Goal: Communication & Community: Answer question/provide support

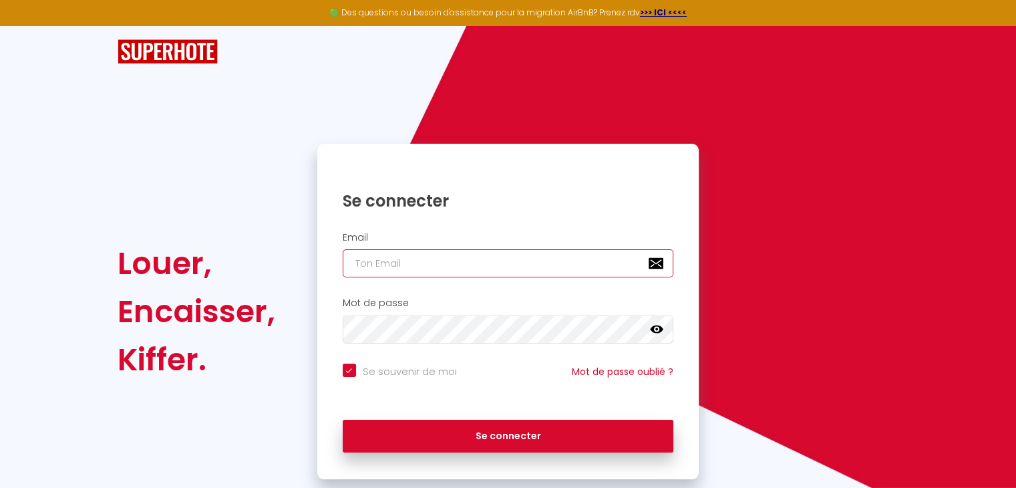
click at [462, 258] on input "email" at bounding box center [508, 263] width 331 height 28
click at [427, 265] on input "email" at bounding box center [508, 263] width 331 height 28
type input "[EMAIL_ADDRESS][DOMAIN_NAME]"
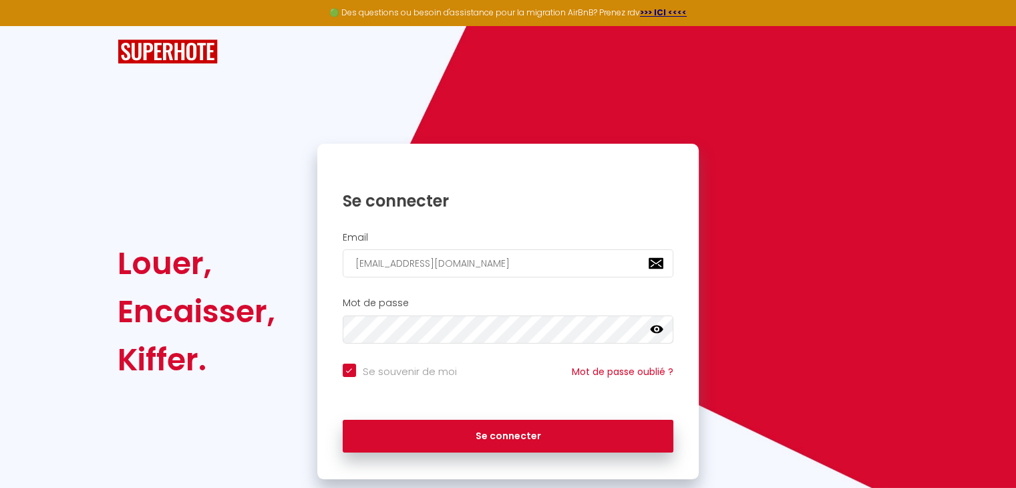
drag, startPoint x: 508, startPoint y: 428, endPoint x: 782, endPoint y: 188, distance: 364.2
click at [782, 188] on div "Louer, Encaisser, Kiffer. Se connecter Email [EMAIL_ADDRESS][DOMAIN_NAME] Mot d…" at bounding box center [507, 311] width 799 height 335
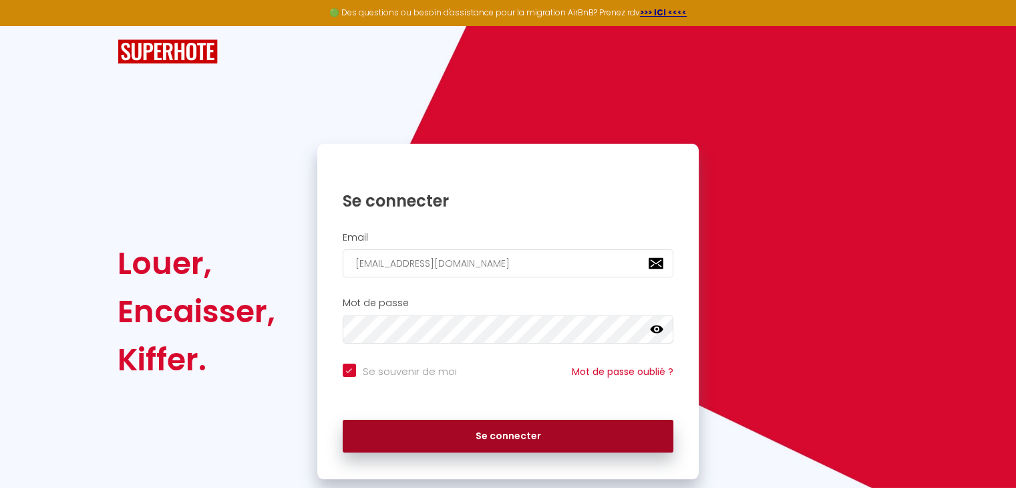
click at [512, 438] on button "Se connecter" at bounding box center [508, 436] width 331 height 33
checkbox input "true"
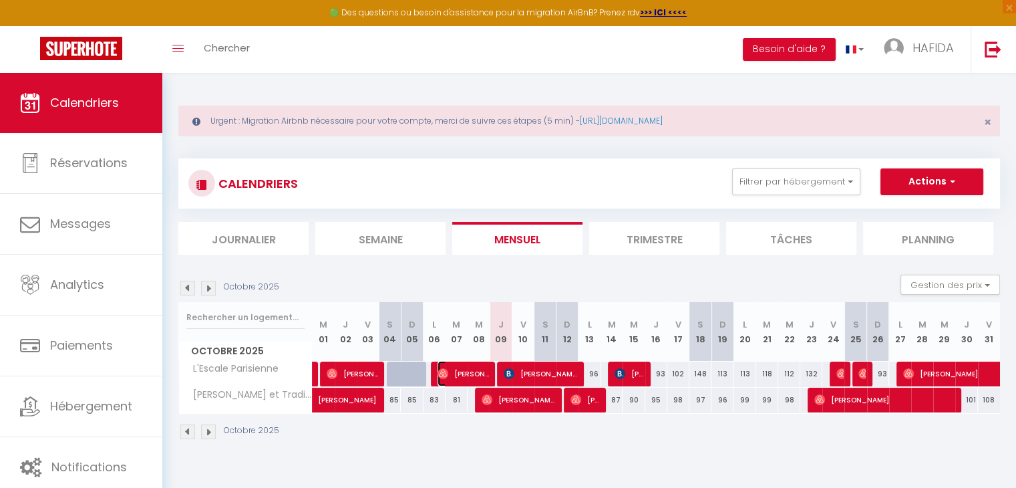
click at [464, 370] on span "[PERSON_NAME]" at bounding box center [463, 373] width 51 height 25
select select "OK"
select select "1"
select select "0"
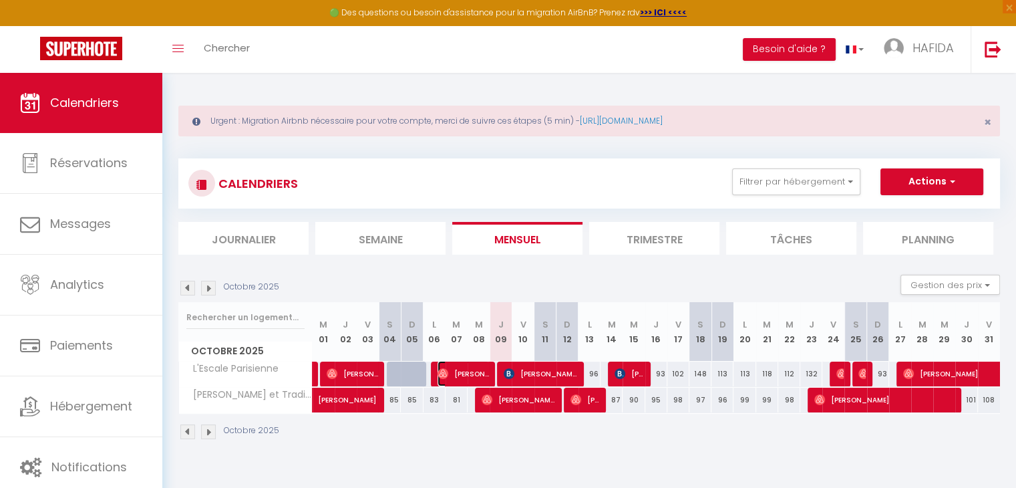
select select "1"
select select
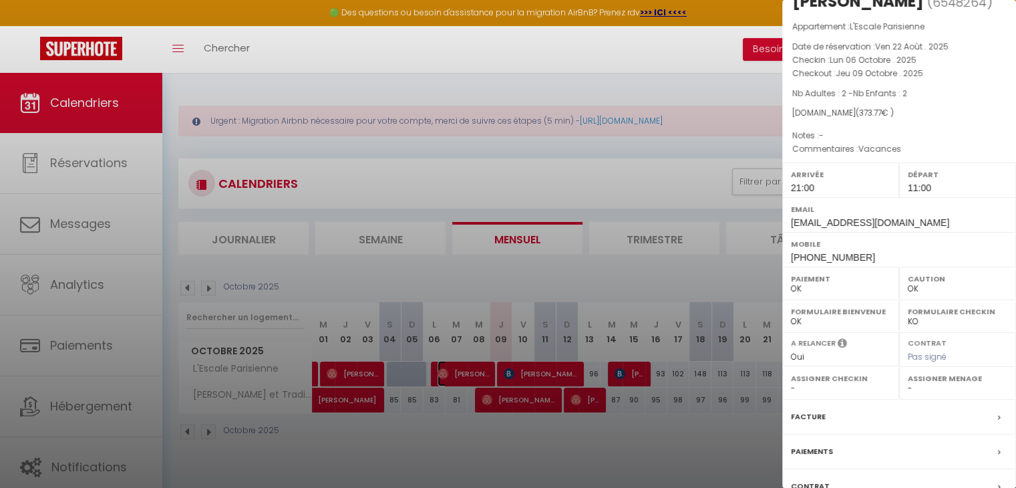
scroll to position [133, 0]
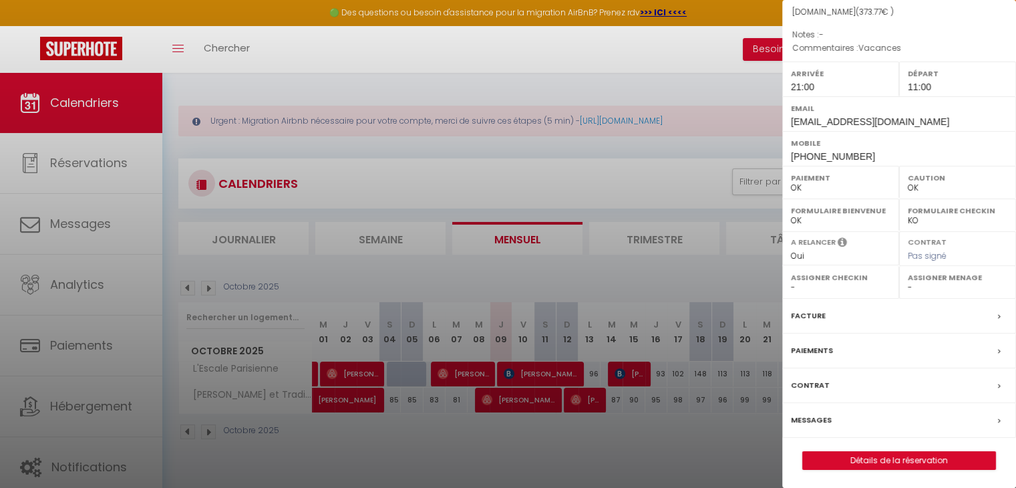
click at [973, 418] on div "Messages" at bounding box center [900, 420] width 234 height 35
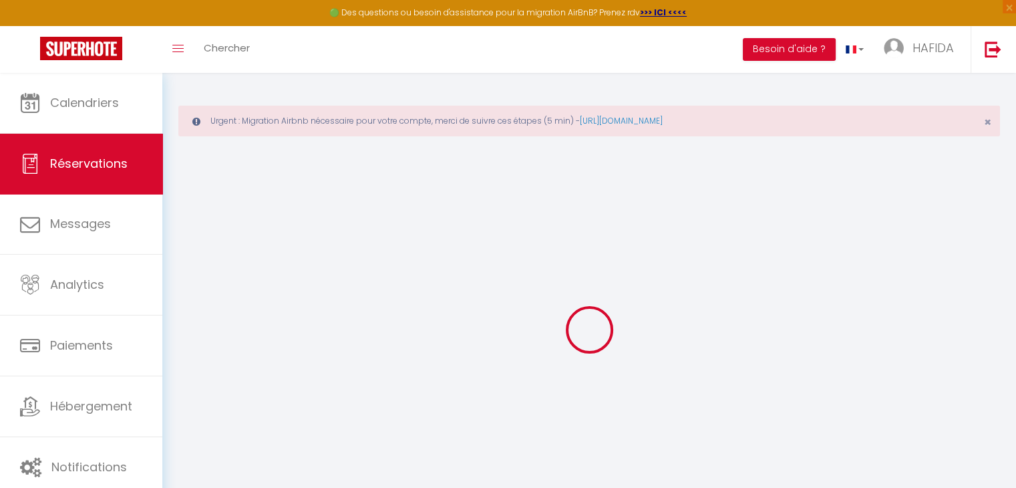
select select
checkbox input "false"
type \?1 "Vacances"
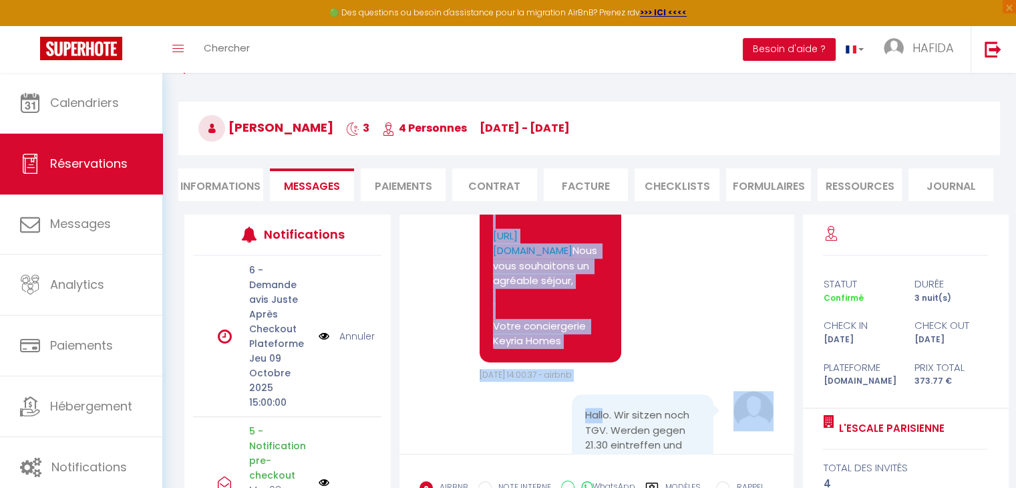
scroll to position [976, 0]
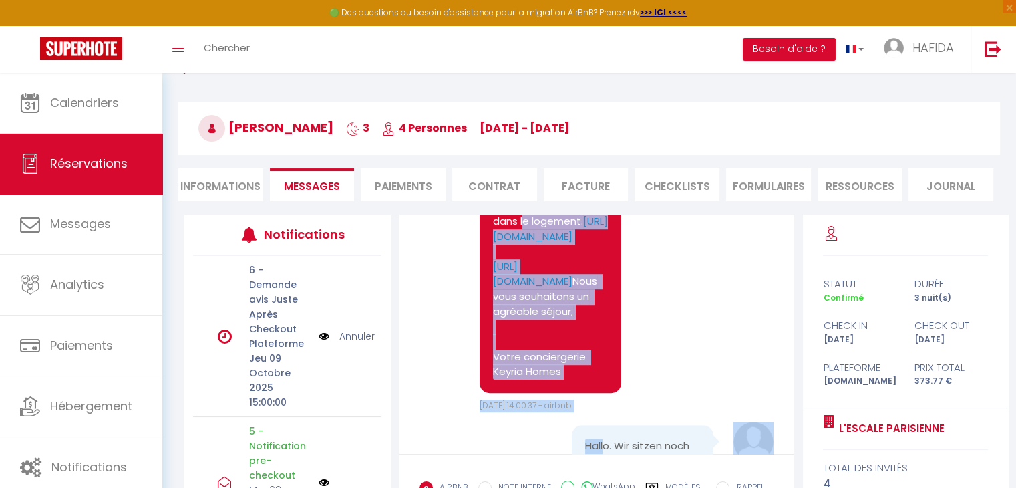
drag, startPoint x: 495, startPoint y: 297, endPoint x: 624, endPoint y: 253, distance: 137.2
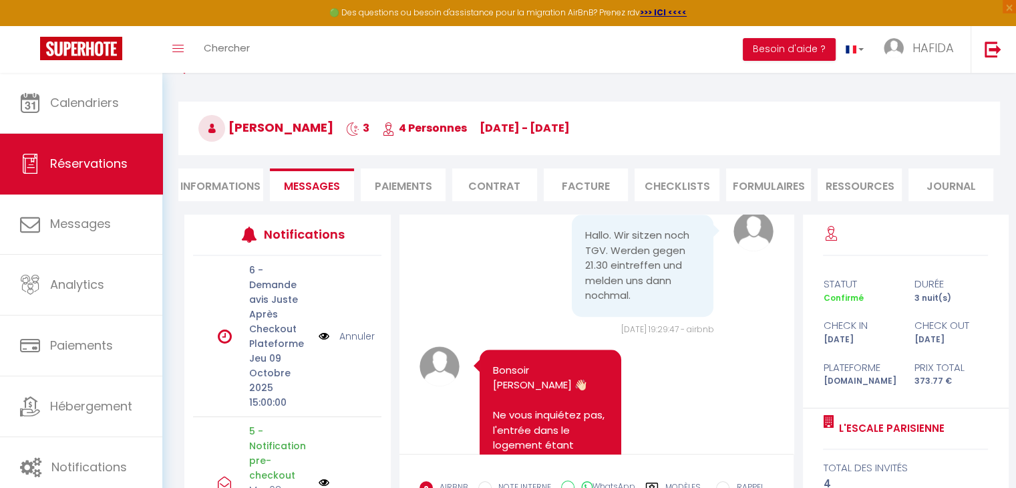
scroll to position [1261, 0]
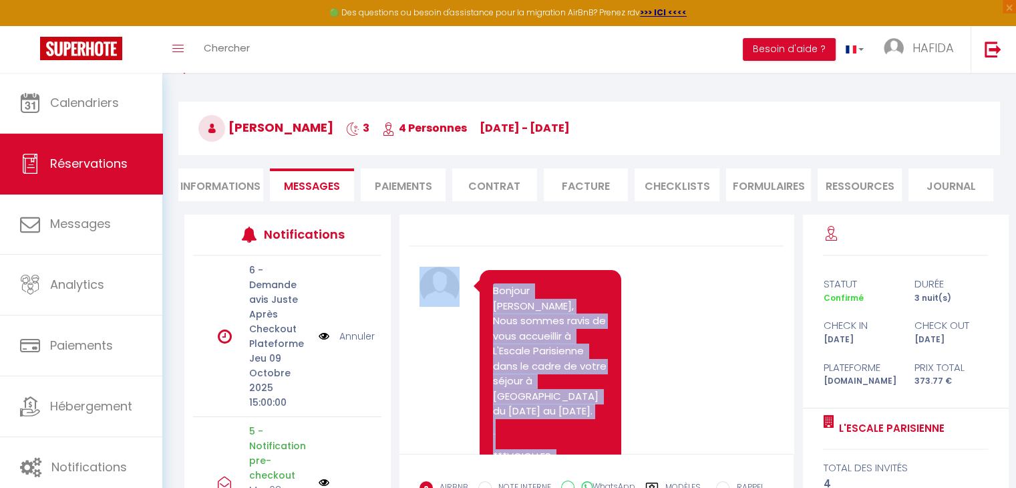
scroll to position [0, 0]
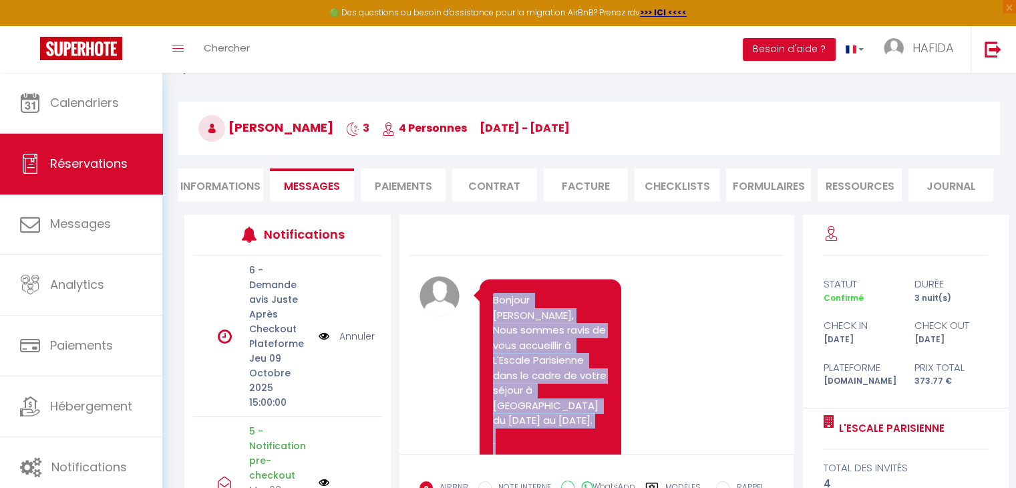
drag, startPoint x: 567, startPoint y: 373, endPoint x: 507, endPoint y: 282, distance: 109.0
copy div "Loremip Dolorsita, Cons adipis elits do eius temporinci u L'Etdolo Magnaaliqu e…"
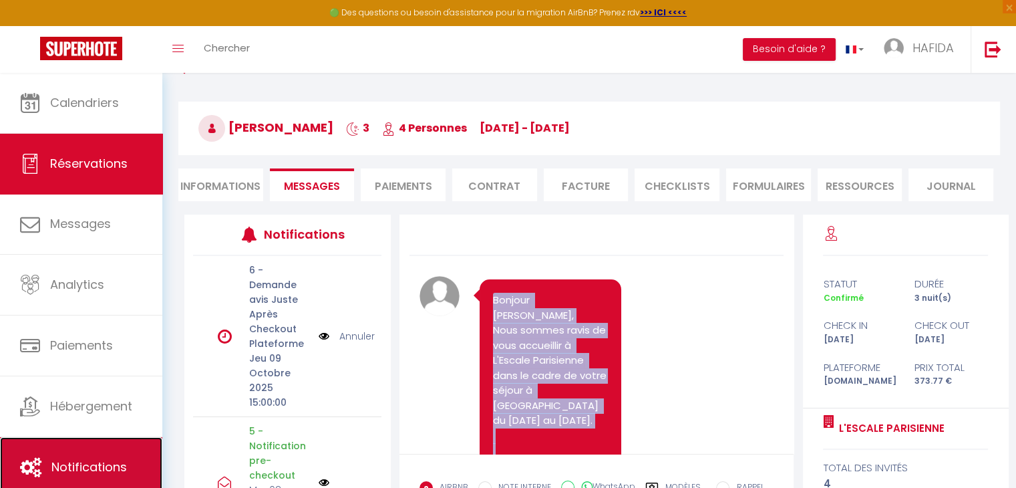
click at [75, 458] on span "Notifications" at bounding box center [89, 466] width 76 height 17
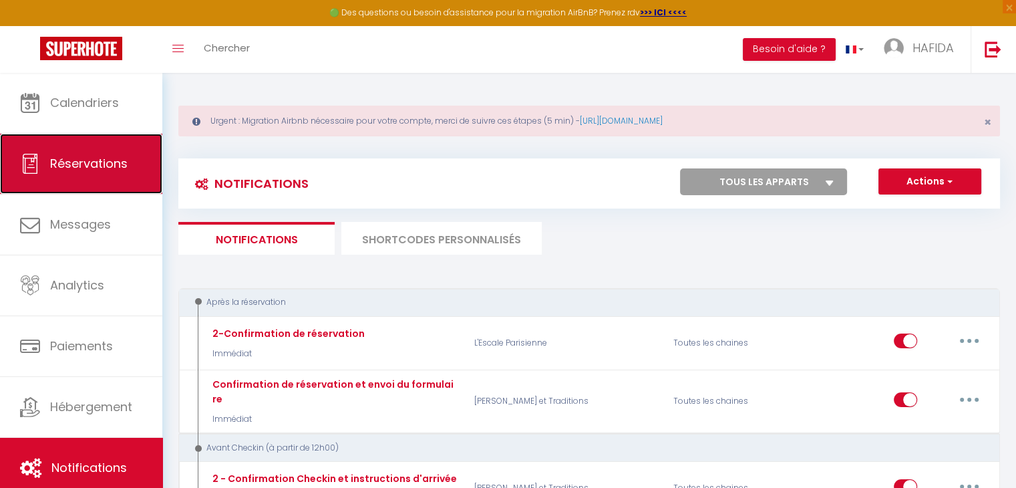
click at [98, 150] on link "Réservations" at bounding box center [81, 164] width 162 height 60
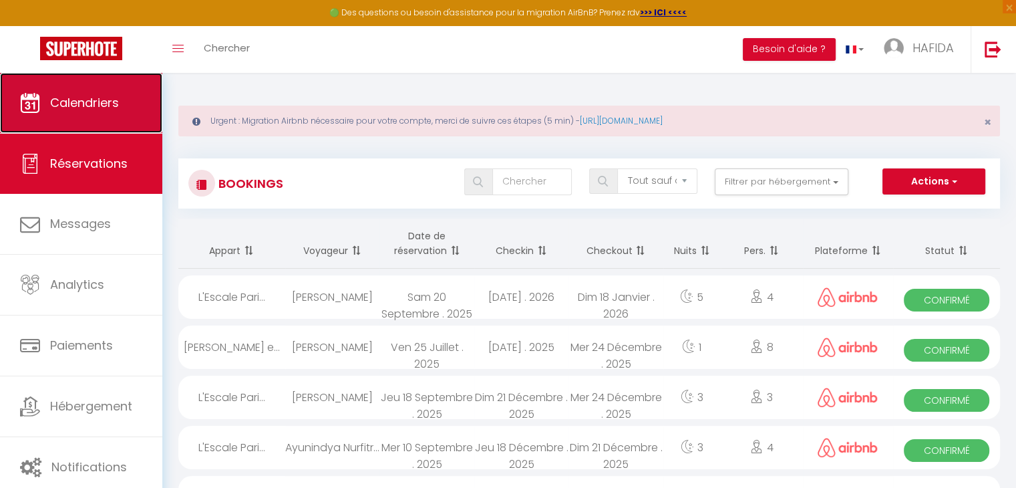
click at [142, 93] on link "Calendriers" at bounding box center [81, 103] width 162 height 60
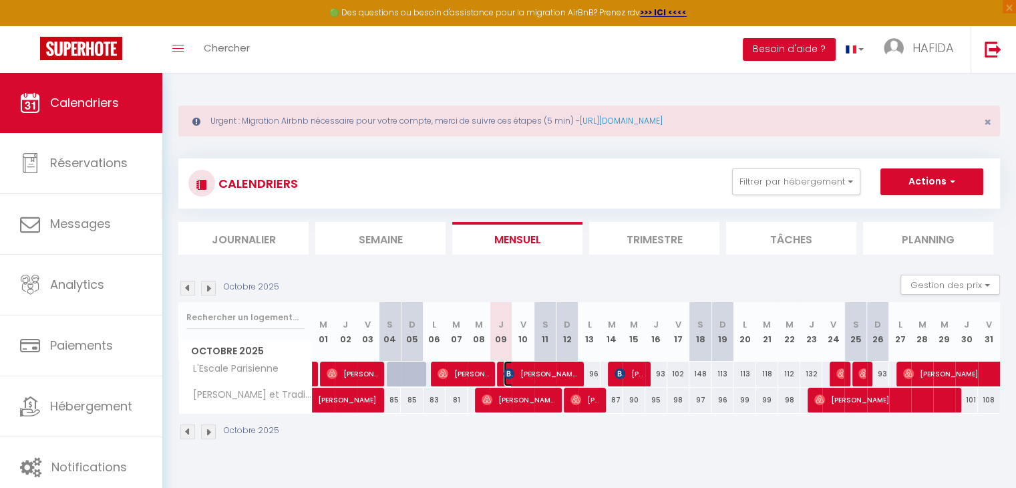
click at [524, 366] on span "[PERSON_NAME]" at bounding box center [541, 373] width 74 height 25
select select "OK"
select select "KO"
select select "0"
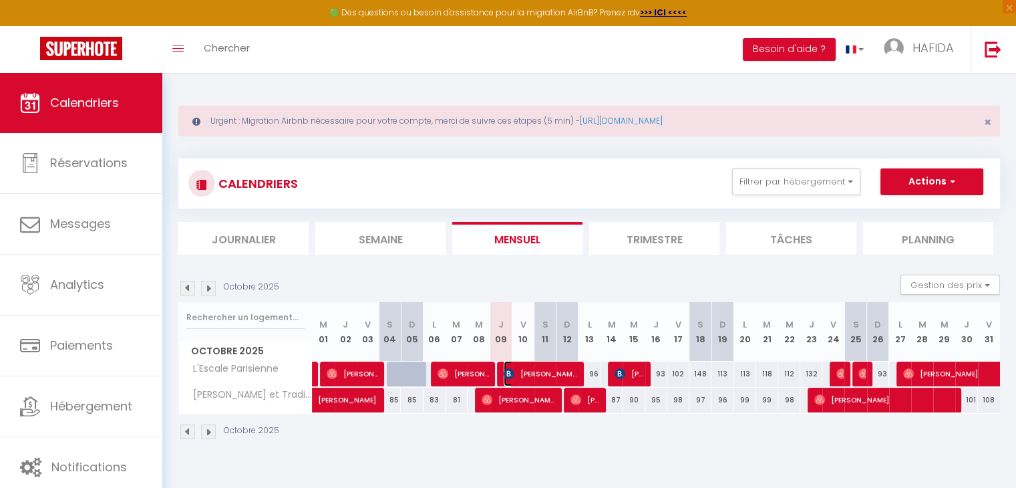
select select "1"
select select
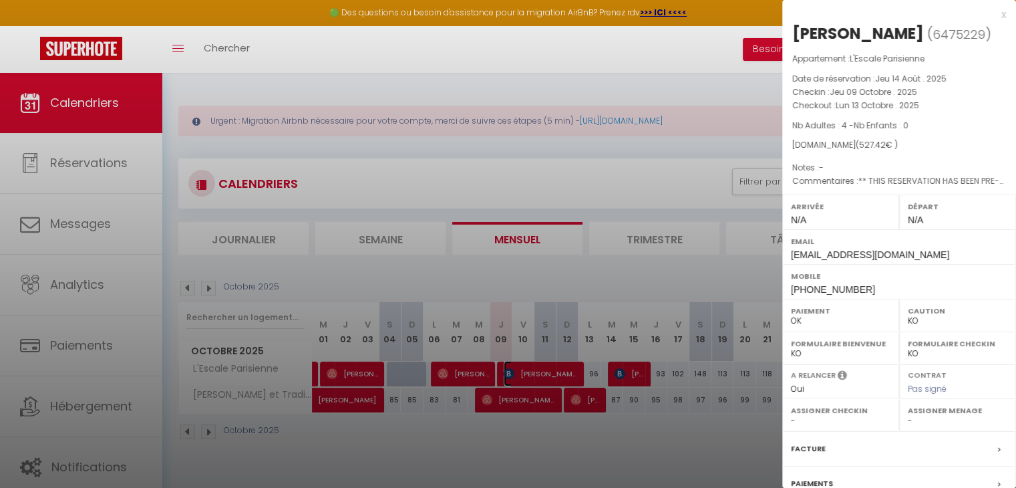
scroll to position [133, 0]
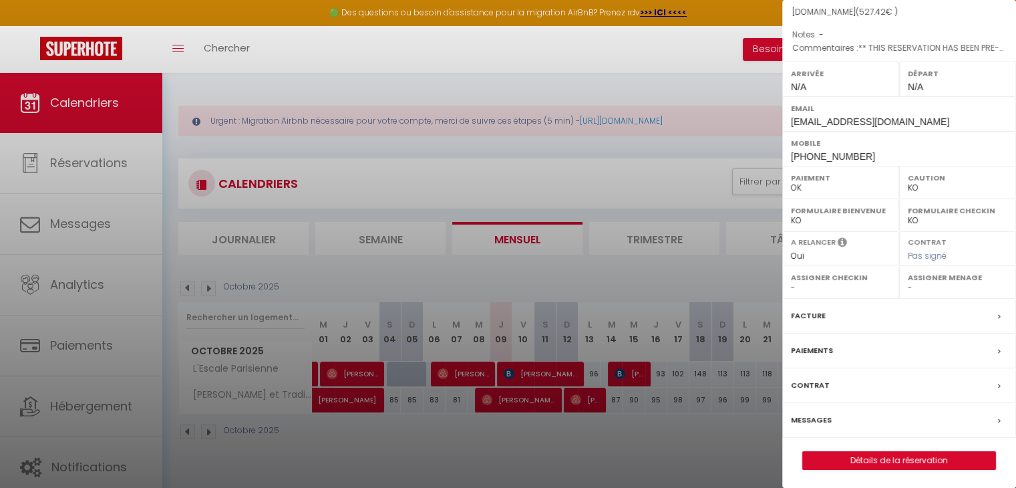
click at [918, 427] on div "Messages" at bounding box center [900, 420] width 234 height 35
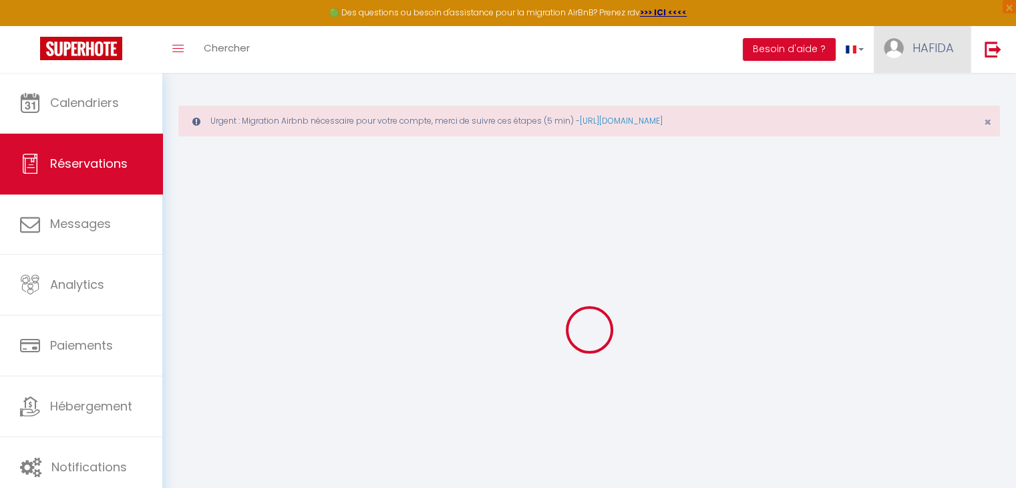
select select
checkbox input "false"
select select
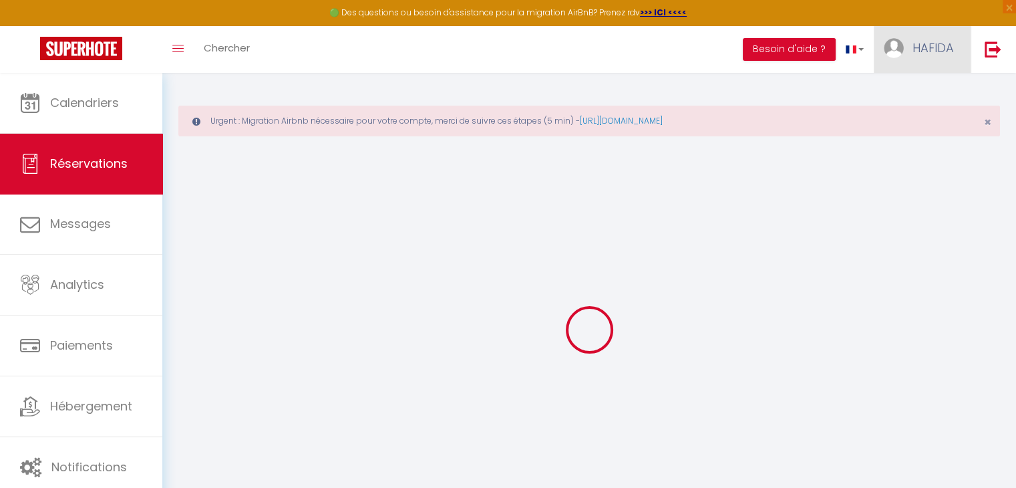
checkbox input "false"
type \?1 "** THIS RESERVATION HAS BEEN PRE-PAID ** BOOKING NOTE : Payment charge is EUR 7…"
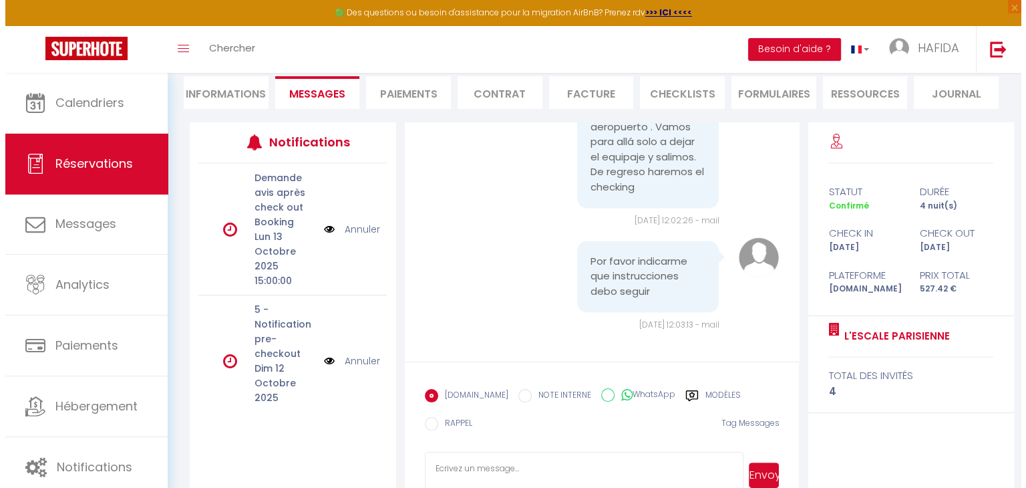
scroll to position [217, 0]
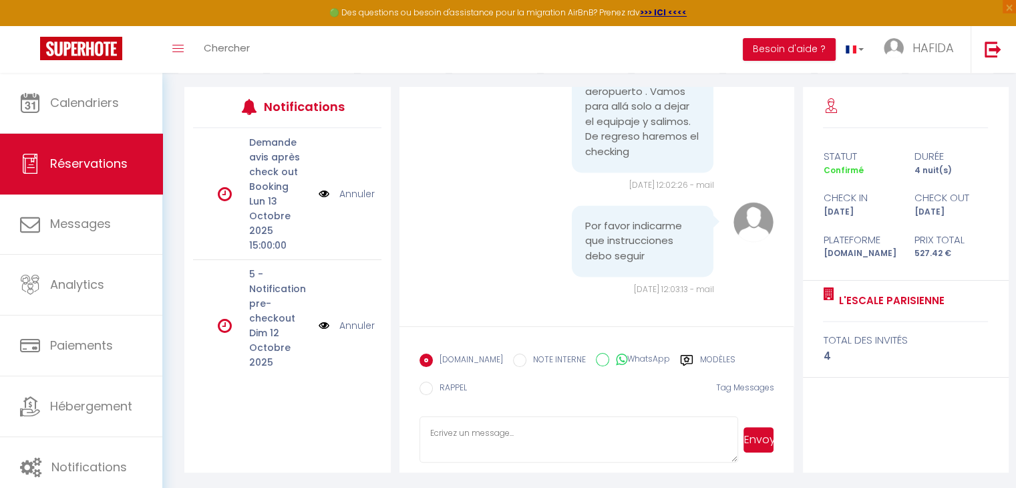
click at [321, 321] on img at bounding box center [324, 325] width 11 height 15
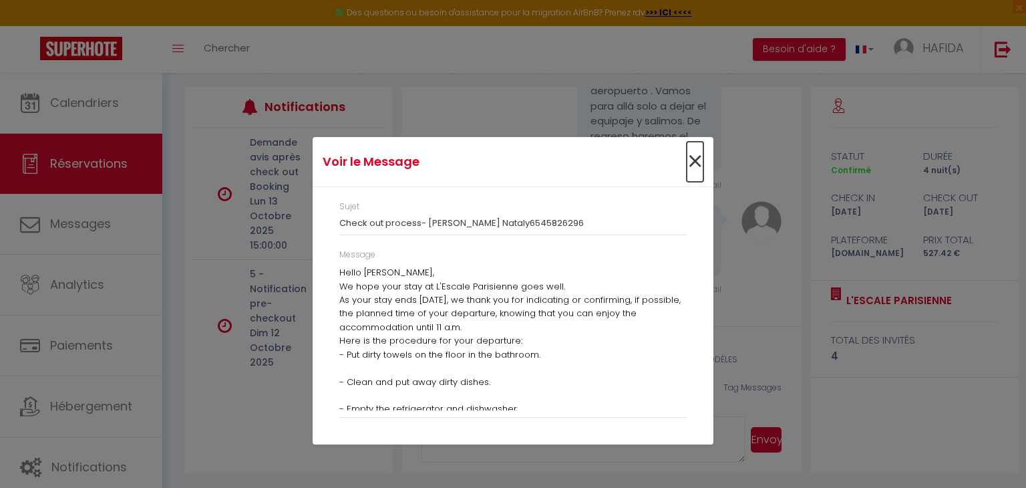
click at [700, 169] on span "×" at bounding box center [695, 162] width 17 height 40
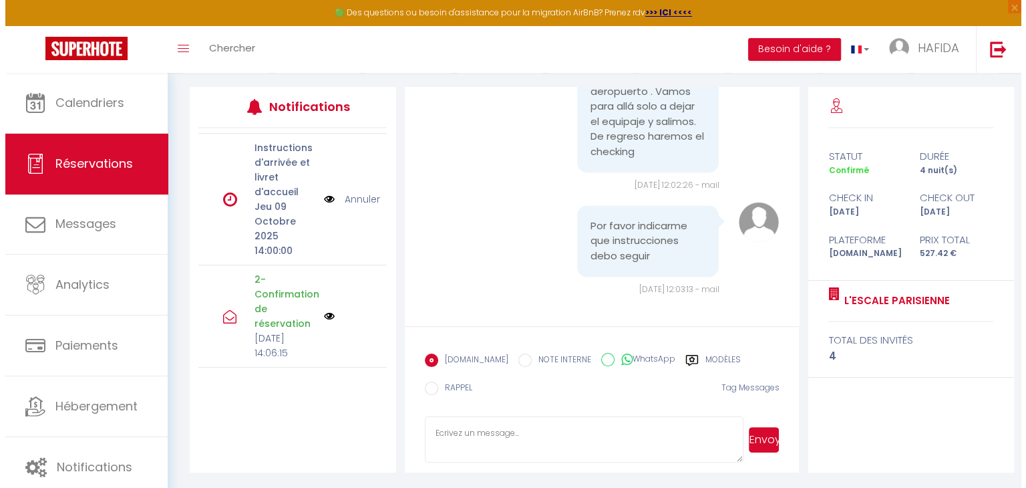
scroll to position [165, 0]
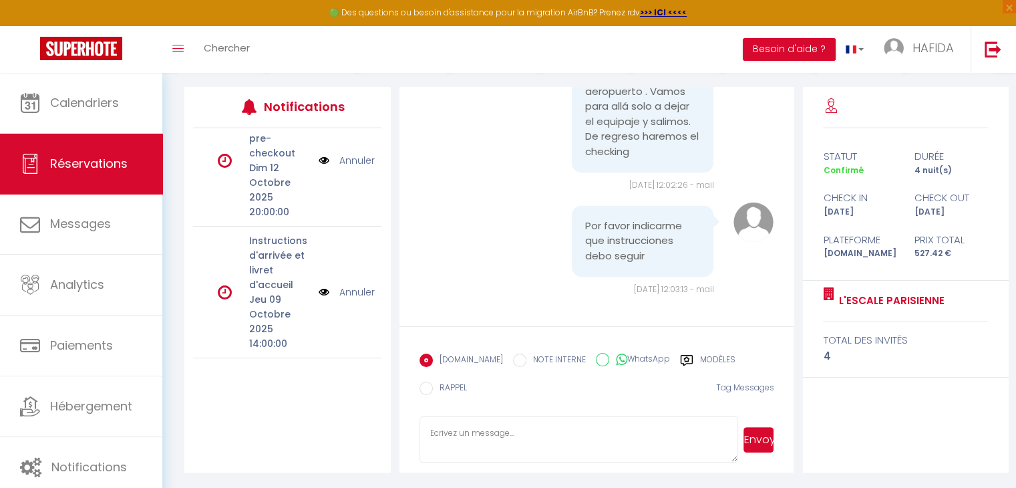
click at [323, 289] on div "Annuler" at bounding box center [342, 292] width 47 height 15
click at [319, 289] on img at bounding box center [324, 292] width 11 height 15
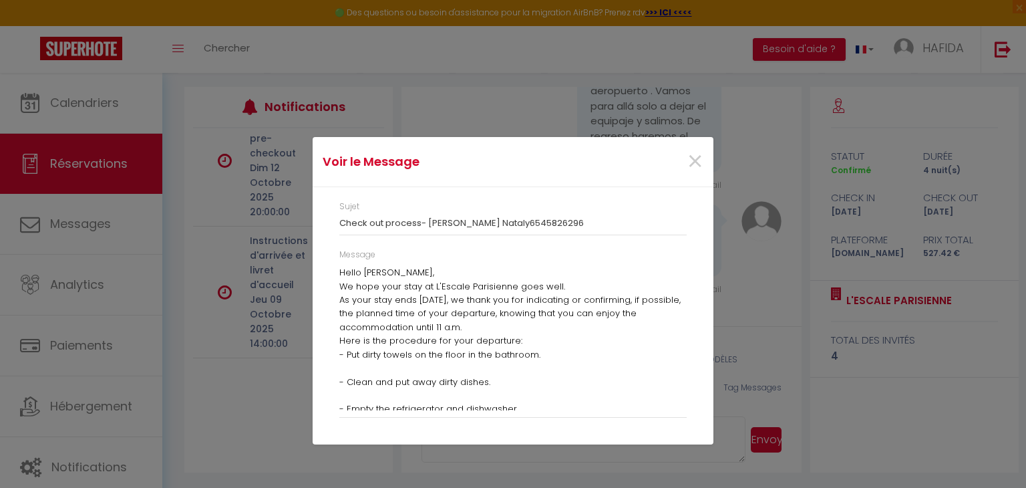
scroll to position [2362, 0]
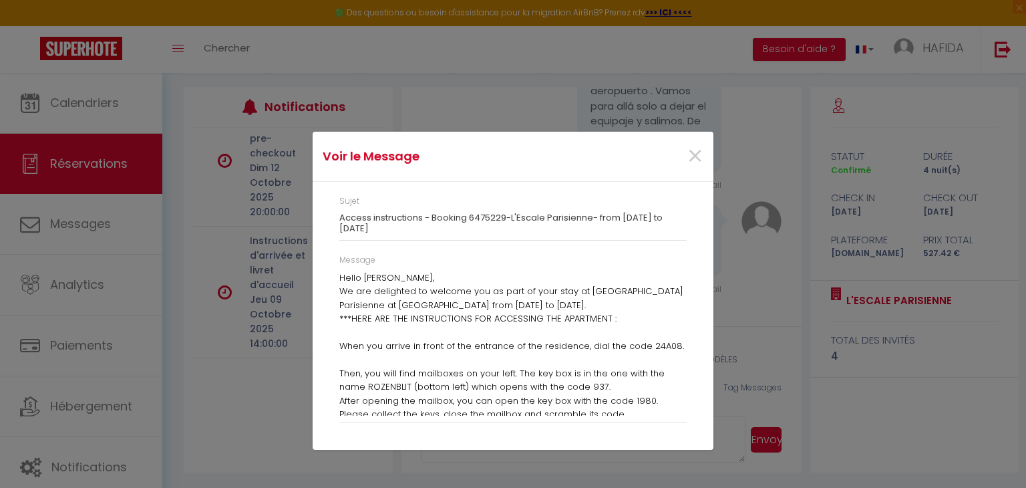
click at [337, 274] on div "Message Hello [PERSON_NAME], We are delighted to welcome you as part of your st…" at bounding box center [513, 345] width 365 height 182
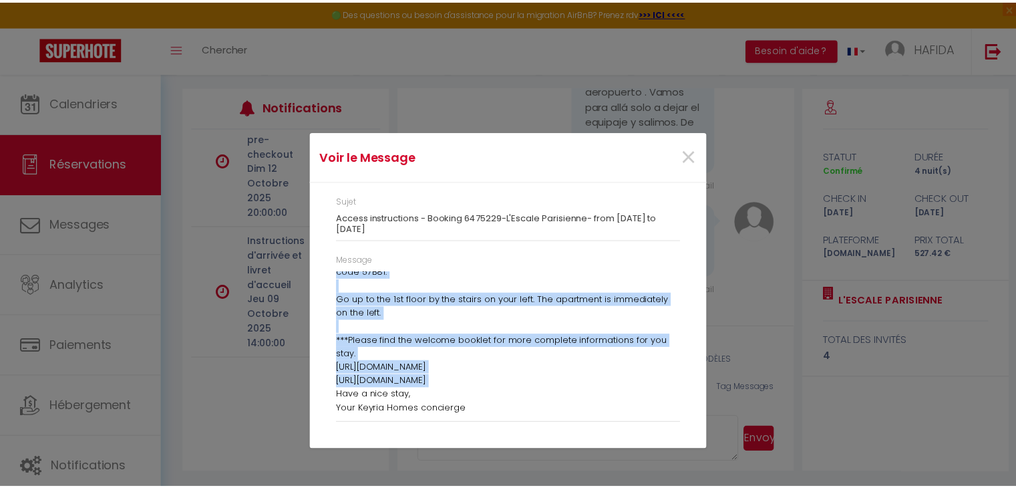
scroll to position [234, 204]
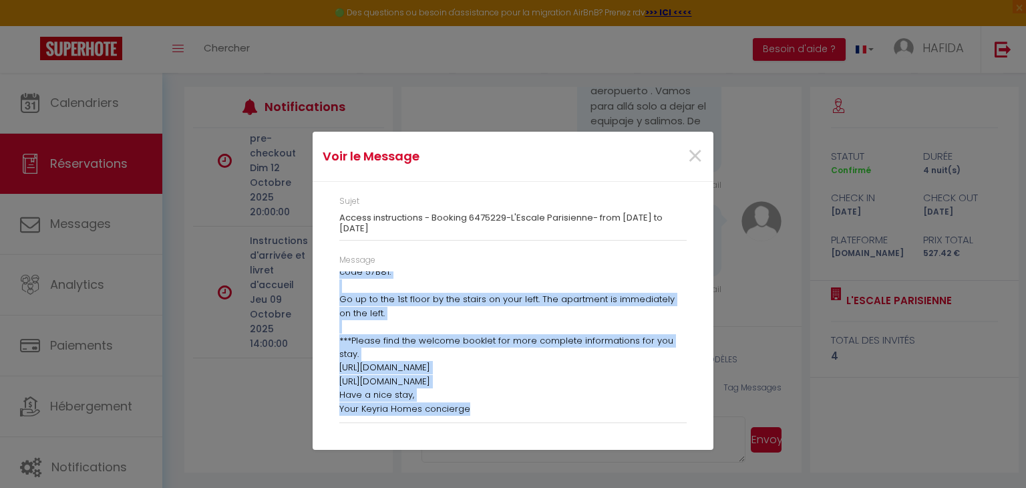
drag, startPoint x: 337, startPoint y: 274, endPoint x: 610, endPoint y: 442, distance: 320.1
click at [610, 442] on div "Sujet Access instructions - Booking 6475229-L'Escale Parisienne- from [DATE] to…" at bounding box center [513, 316] width 401 height 268
copy body "Hello [PERSON_NAME], We are delighted to welcome you as part of your stay at L'…"
click at [694, 156] on span "×" at bounding box center [695, 156] width 17 height 40
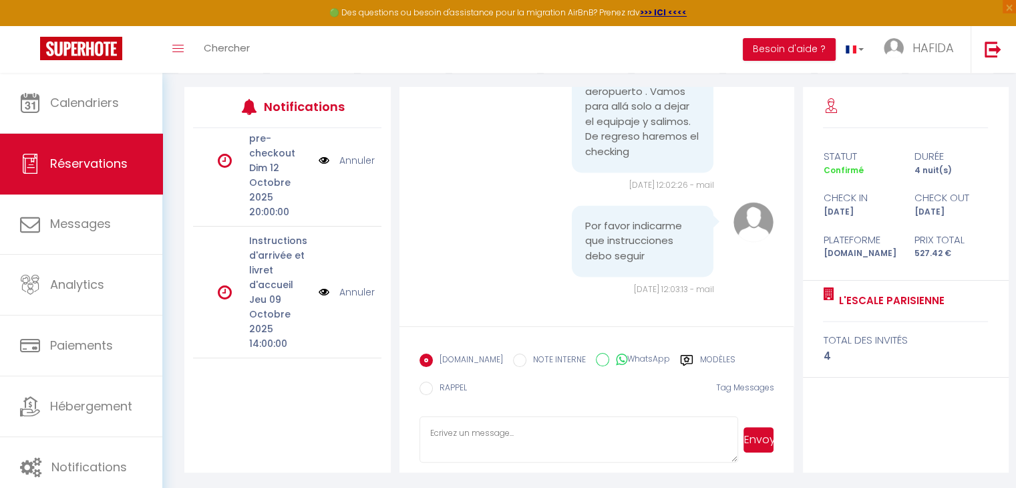
scroll to position [2422, 0]
click at [490, 439] on textarea at bounding box center [579, 439] width 319 height 47
paste textarea "Hello [PERSON_NAME], We are delighted to welcome you as part of your stay at L'…"
type textarea "Hello [PERSON_NAME], We are delighted to welcome you as part of your stay at L'…"
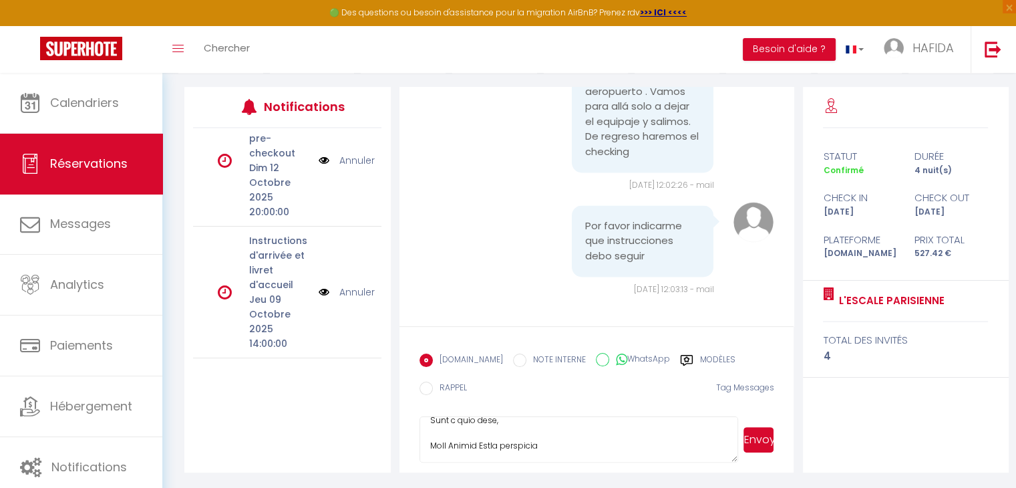
click at [764, 440] on button "Envoyer" at bounding box center [759, 439] width 30 height 25
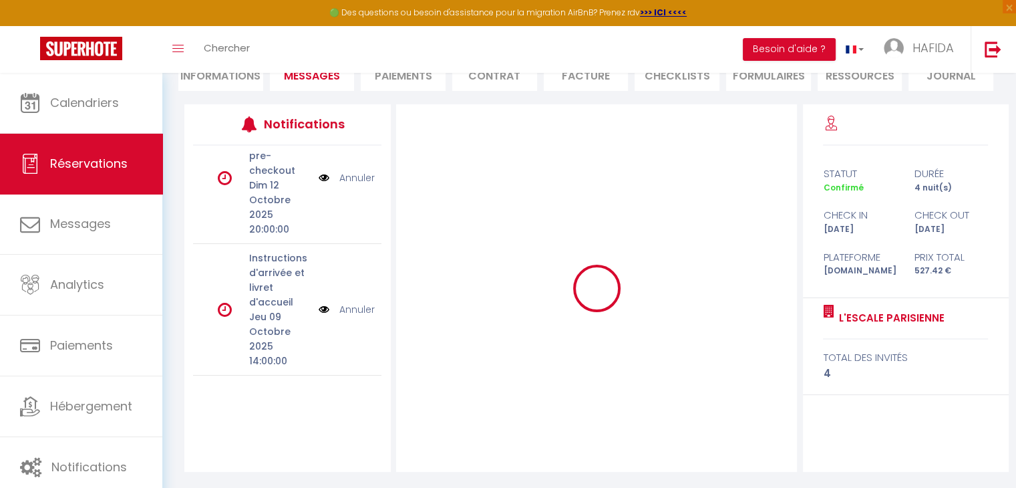
scroll to position [199, 0]
click at [764, 440] on div at bounding box center [597, 289] width 402 height 368
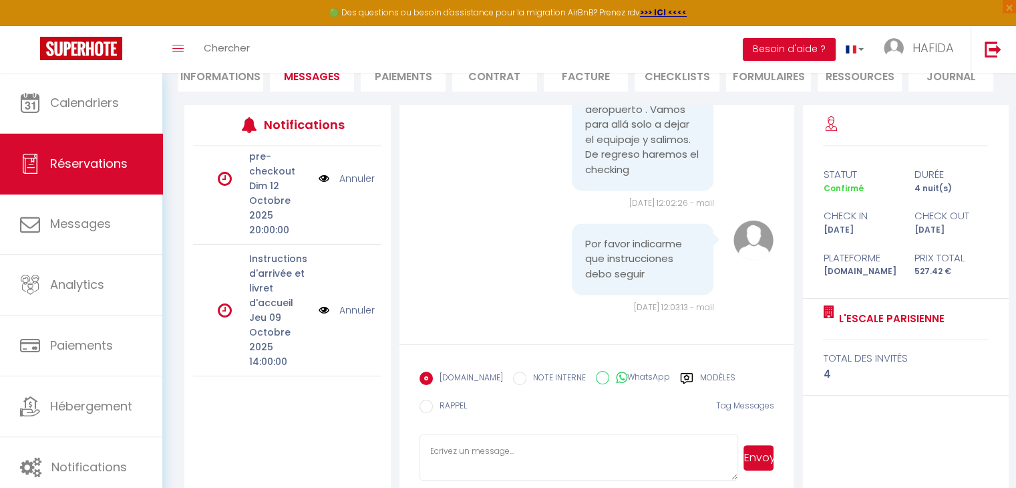
scroll to position [0, 0]
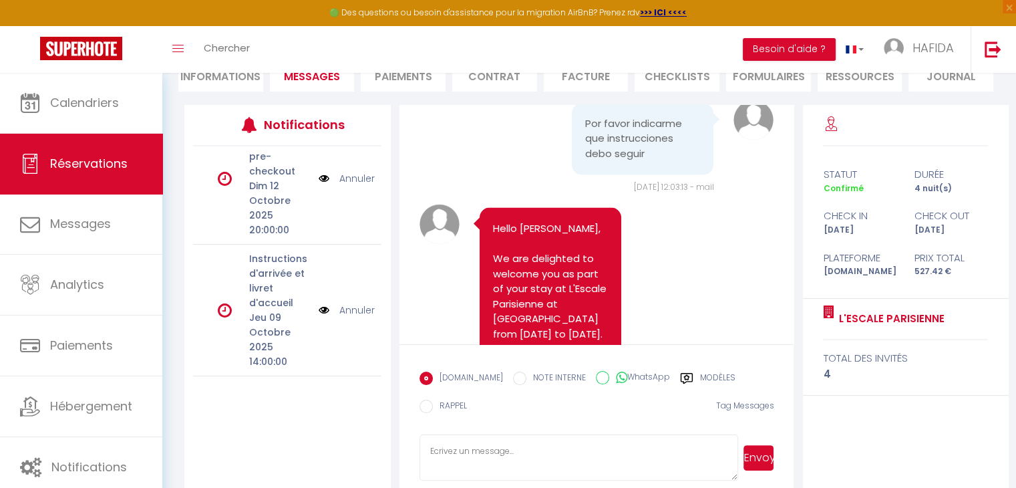
click at [795, 251] on div "Note Sms Hello [PERSON_NAME], We are pleased to confirm your booking from [DATE…" at bounding box center [597, 298] width 412 height 386
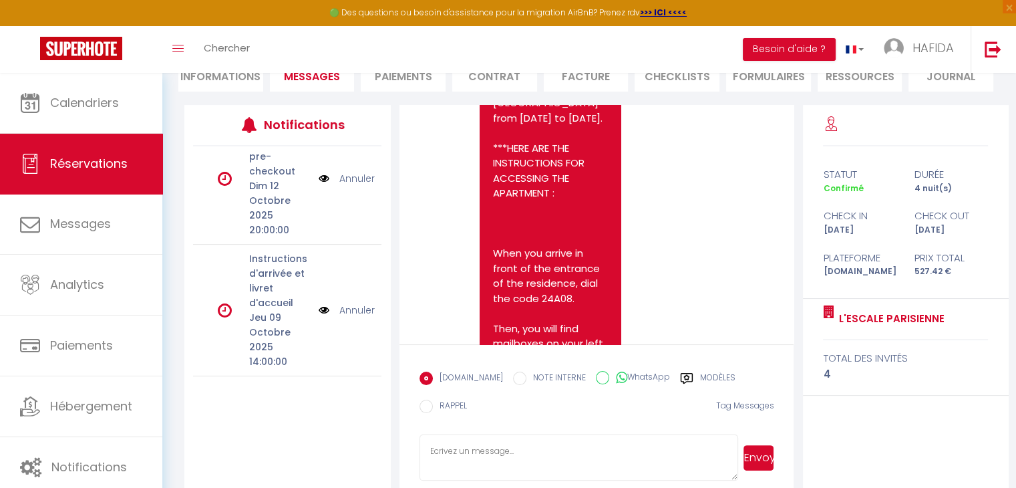
scroll to position [2649, 0]
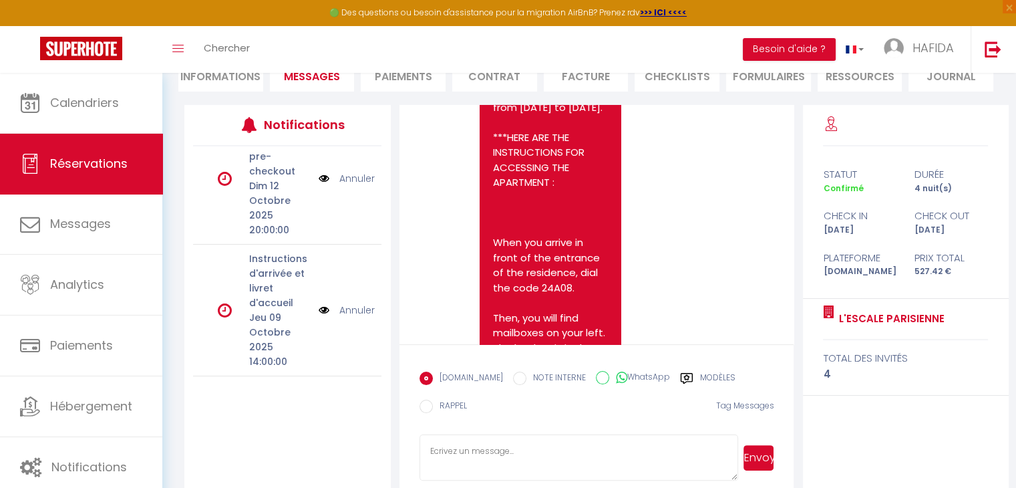
click at [347, 305] on link "Annuler" at bounding box center [356, 310] width 35 height 15
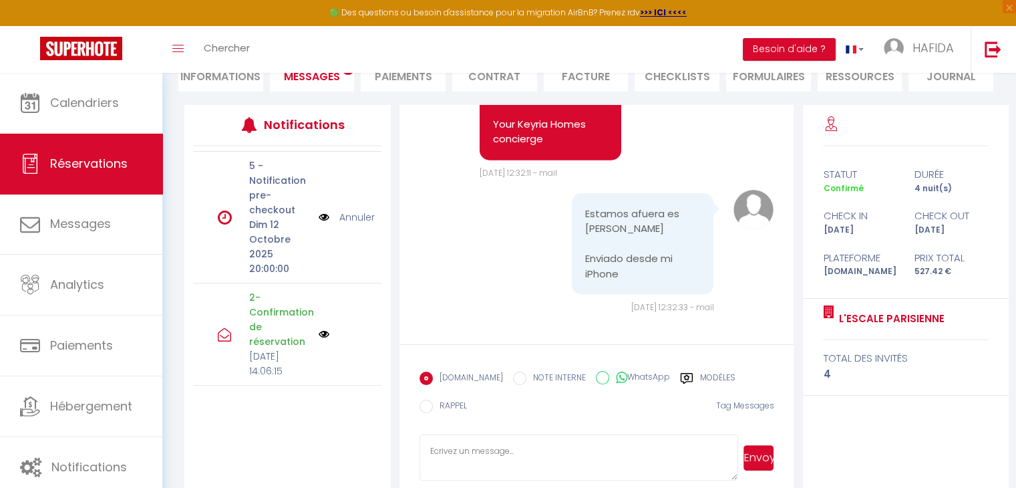
scroll to position [3879, 0]
